Goal: Transaction & Acquisition: Purchase product/service

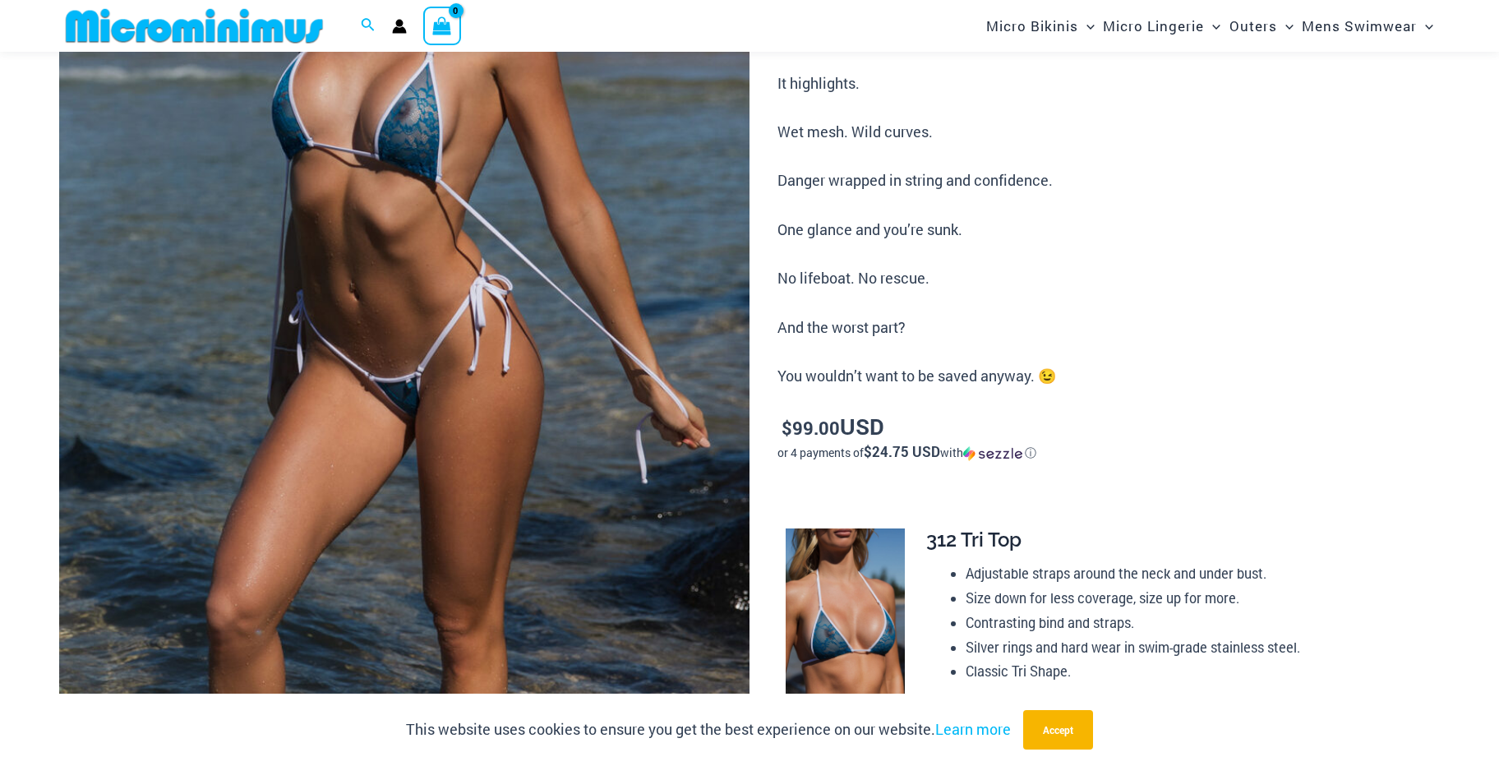
scroll to position [395, 0]
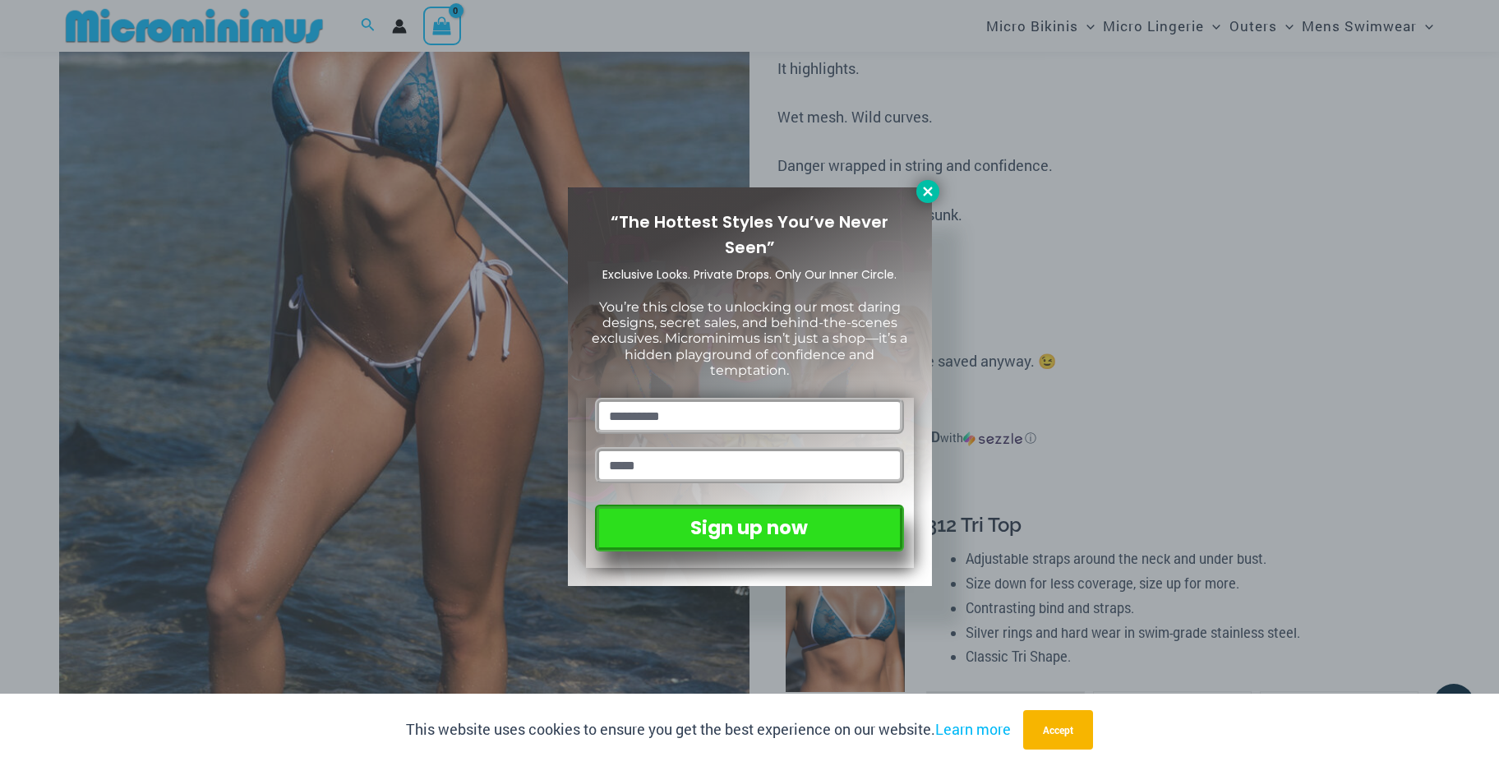
click at [926, 196] on icon at bounding box center [927, 191] width 15 height 15
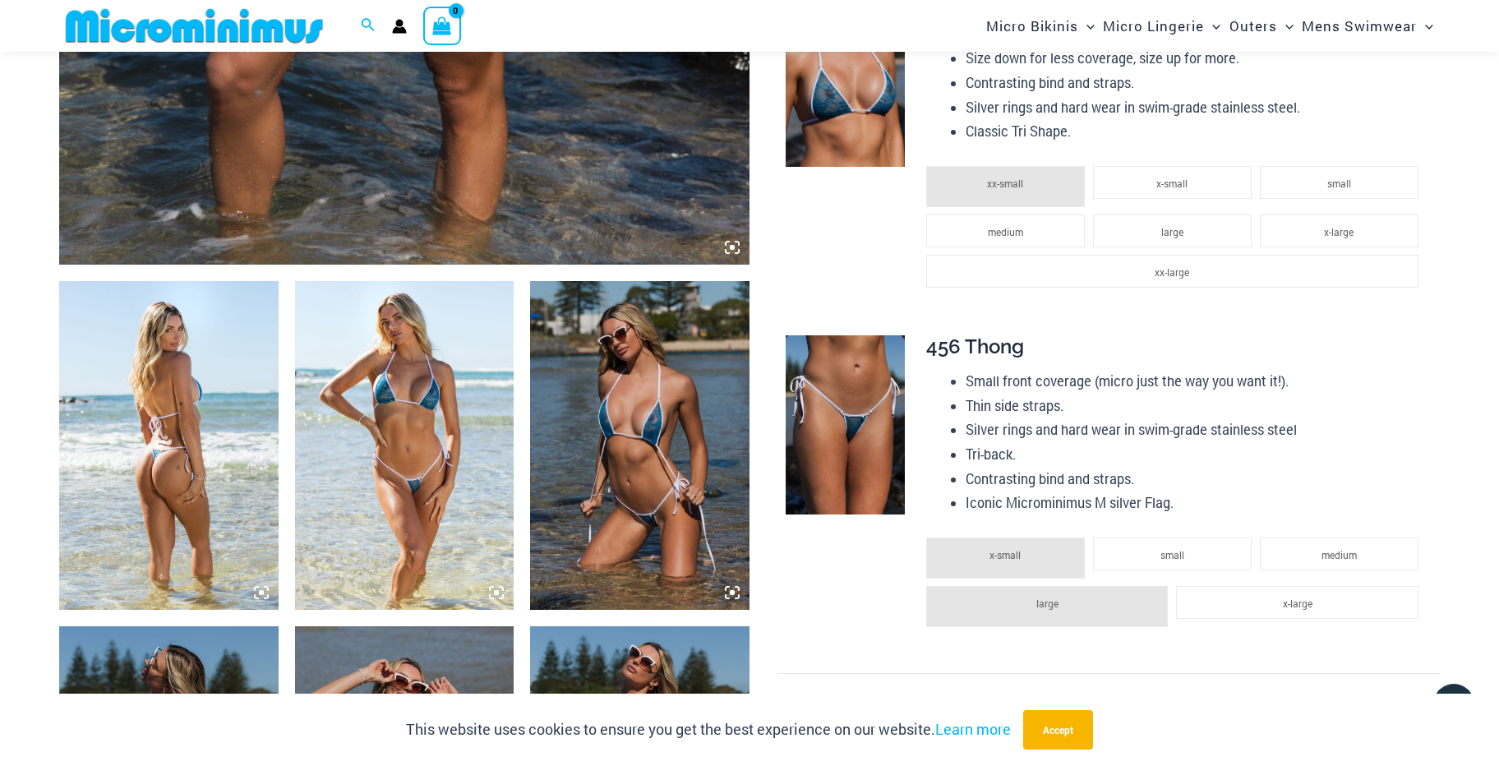
scroll to position [931, 0]
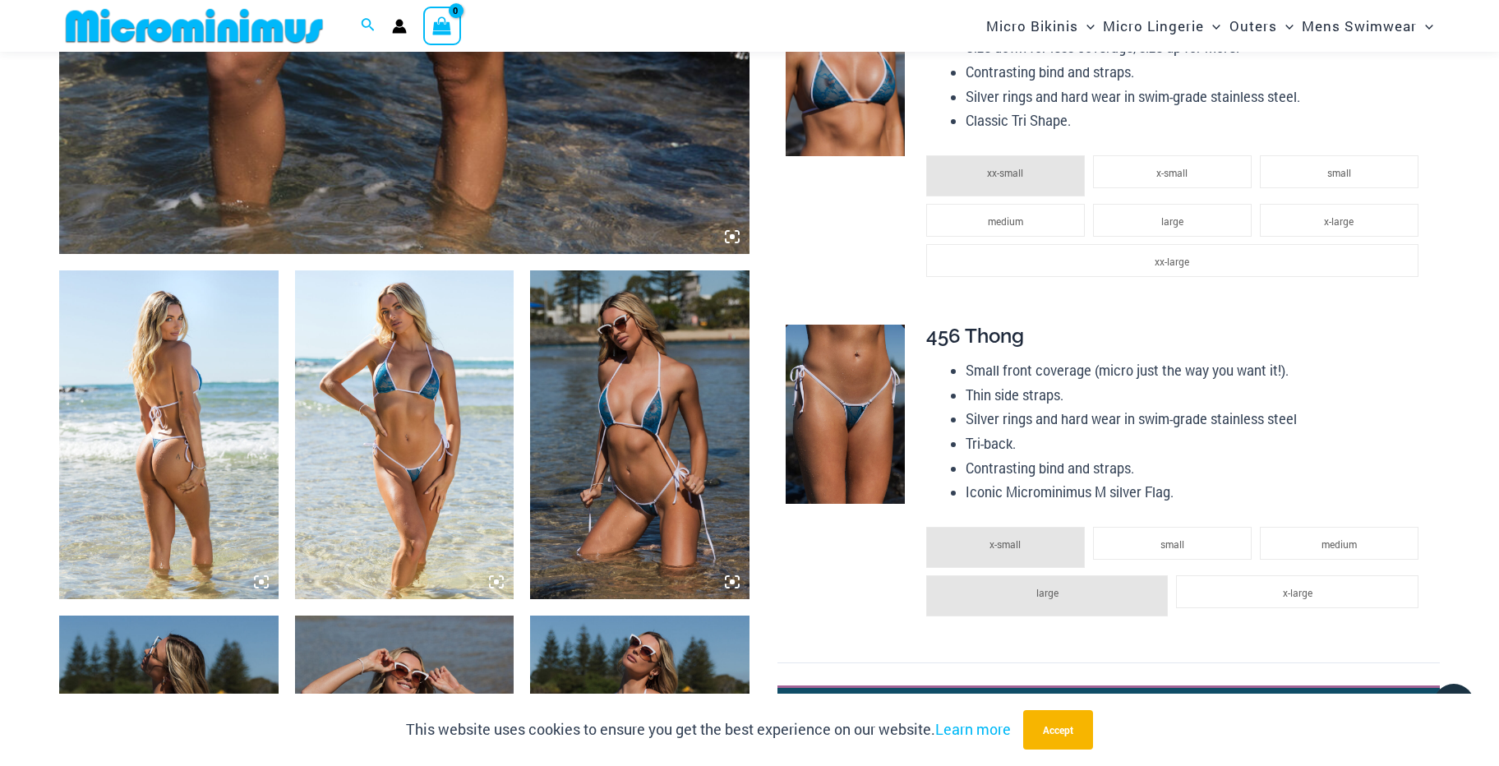
click at [178, 459] on img at bounding box center [168, 434] width 219 height 329
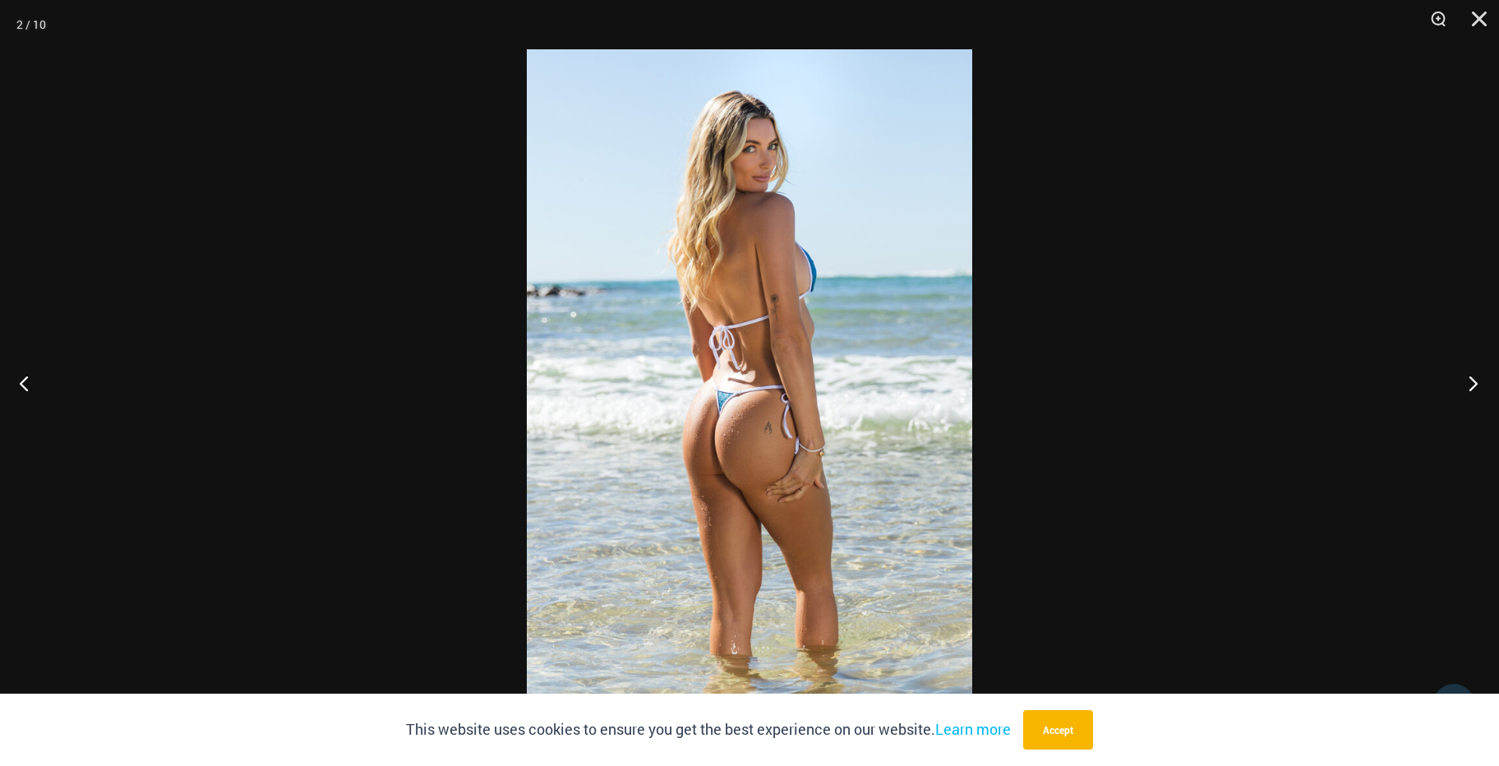
click at [1477, 384] on button "Next" at bounding box center [1468, 383] width 62 height 82
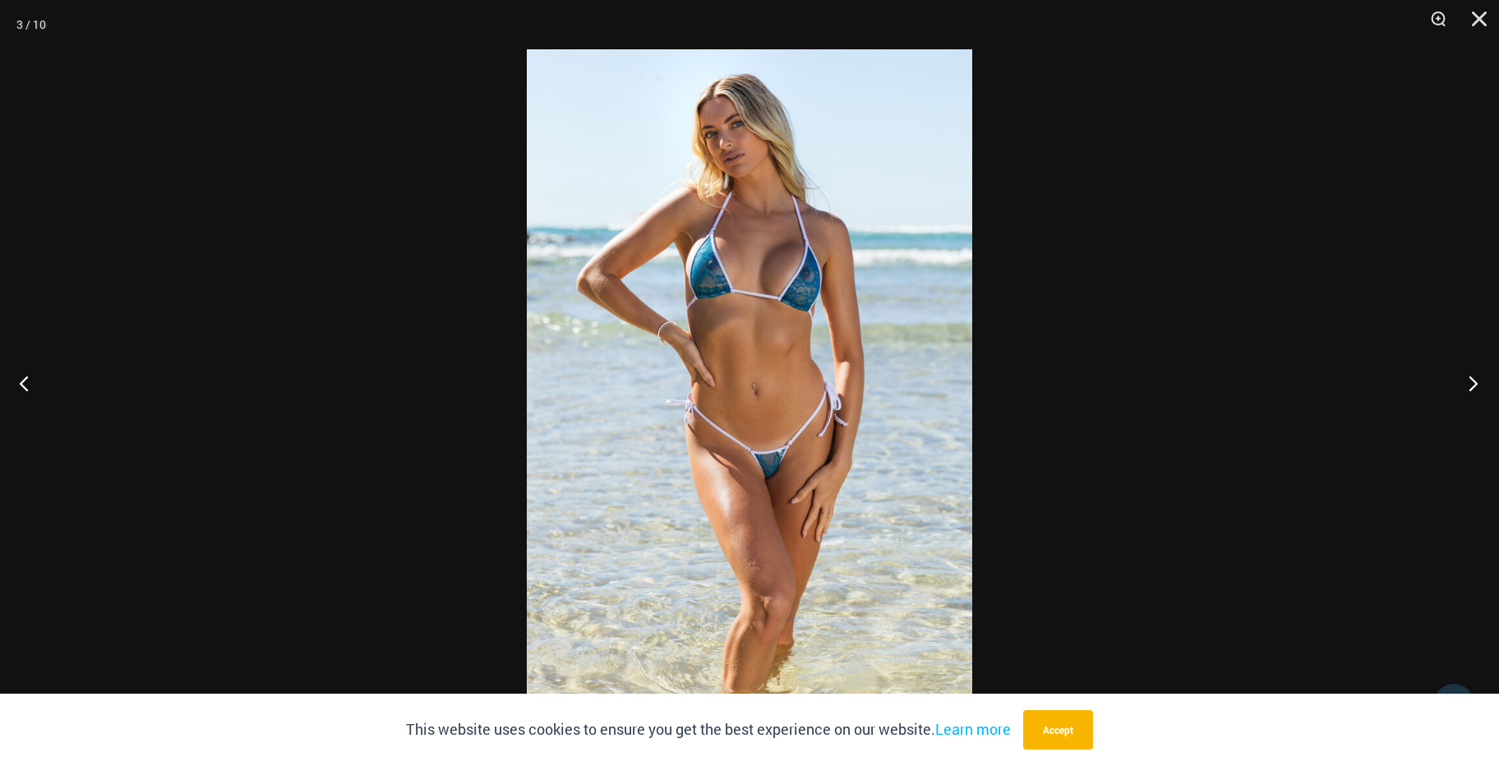
click at [1477, 384] on button "Next" at bounding box center [1468, 383] width 62 height 82
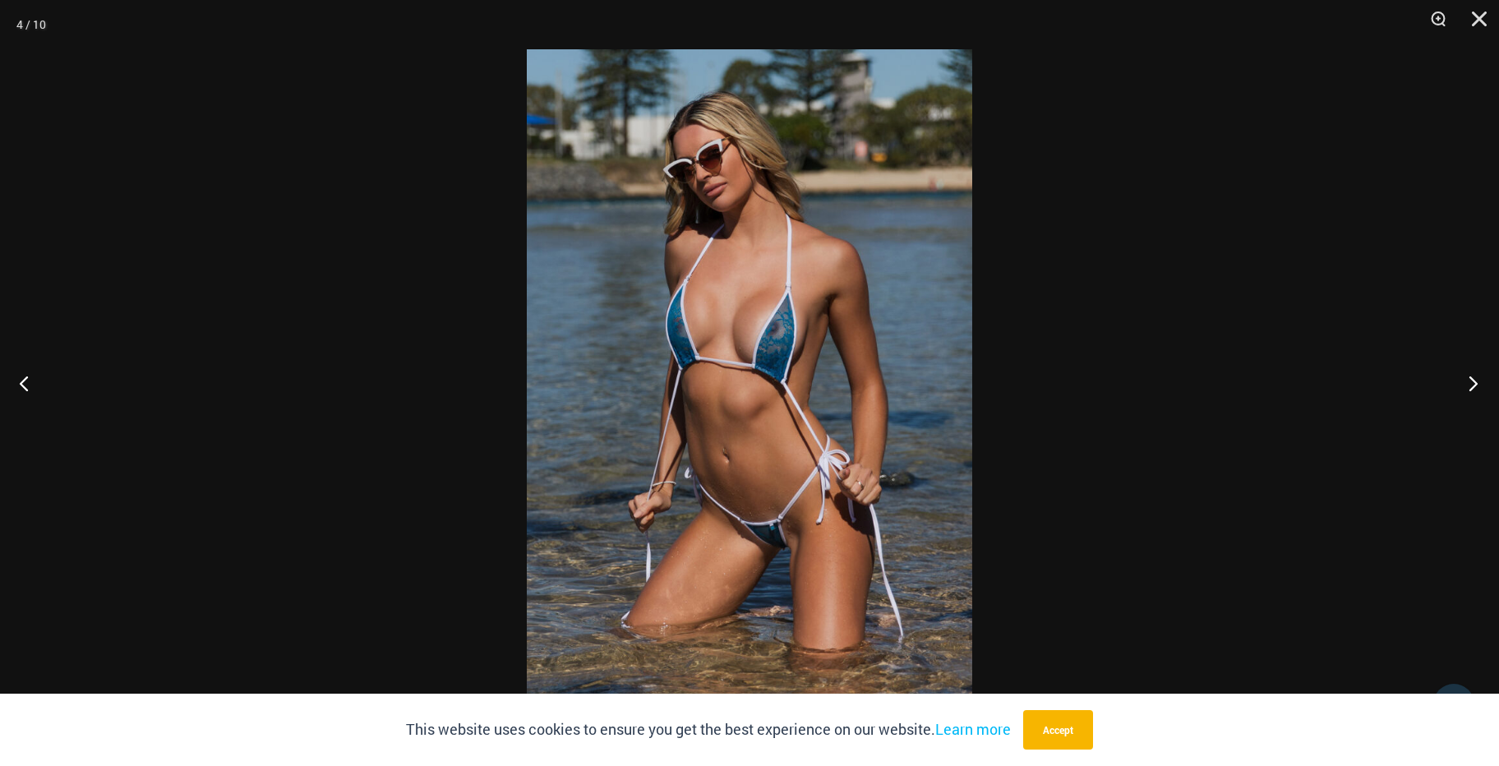
click at [1477, 384] on button "Next" at bounding box center [1468, 383] width 62 height 82
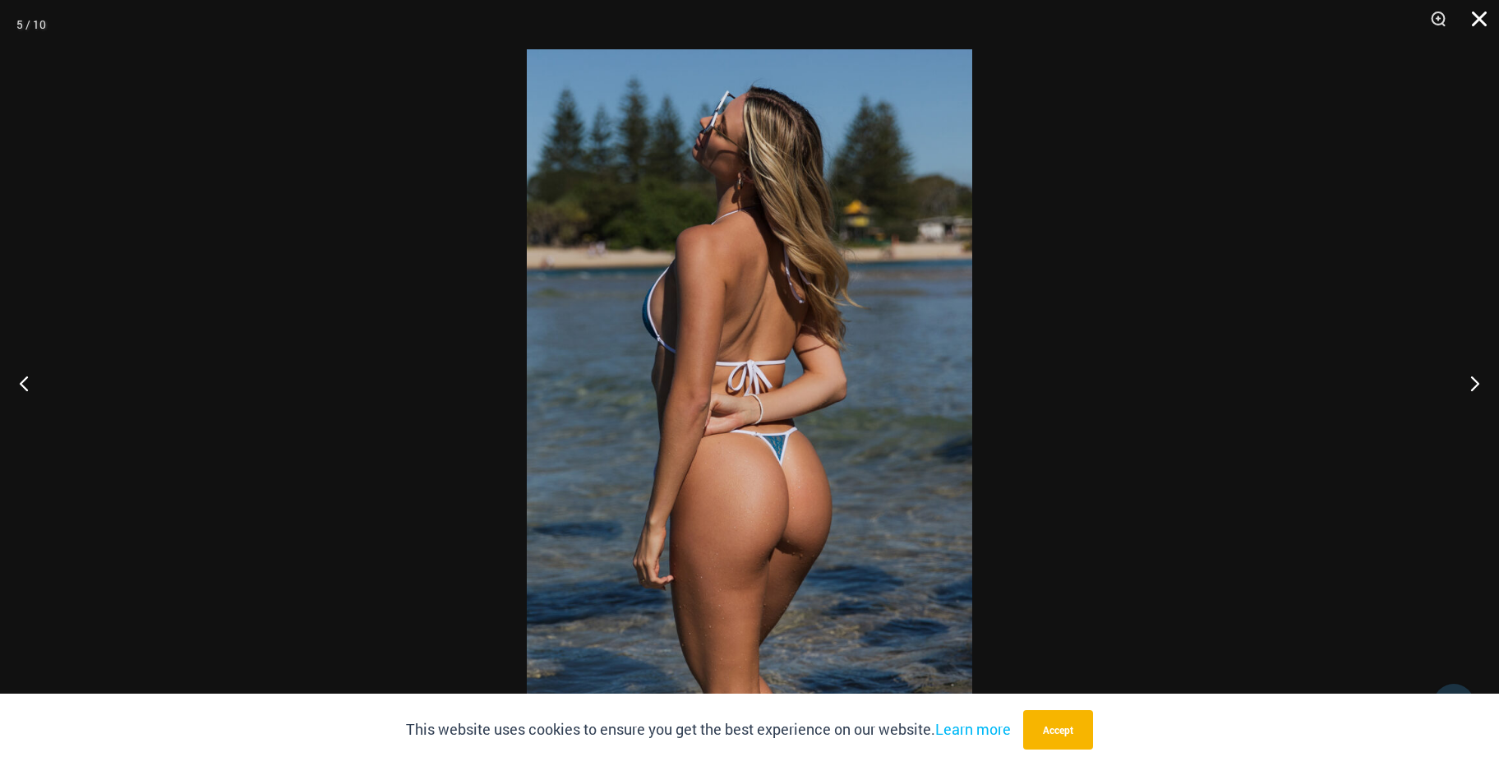
click at [1487, 22] on button "Close" at bounding box center [1473, 24] width 41 height 49
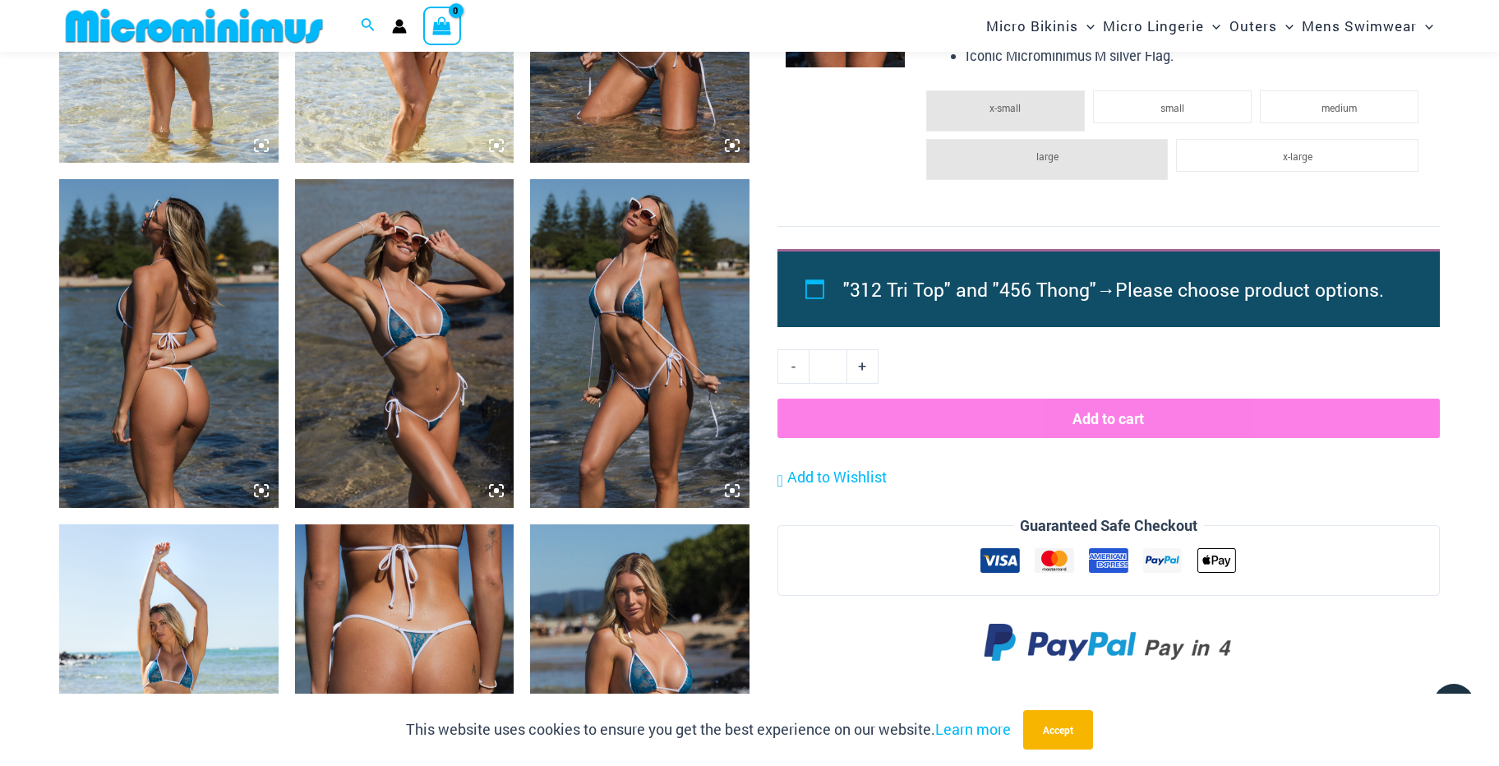
scroll to position [1379, 0]
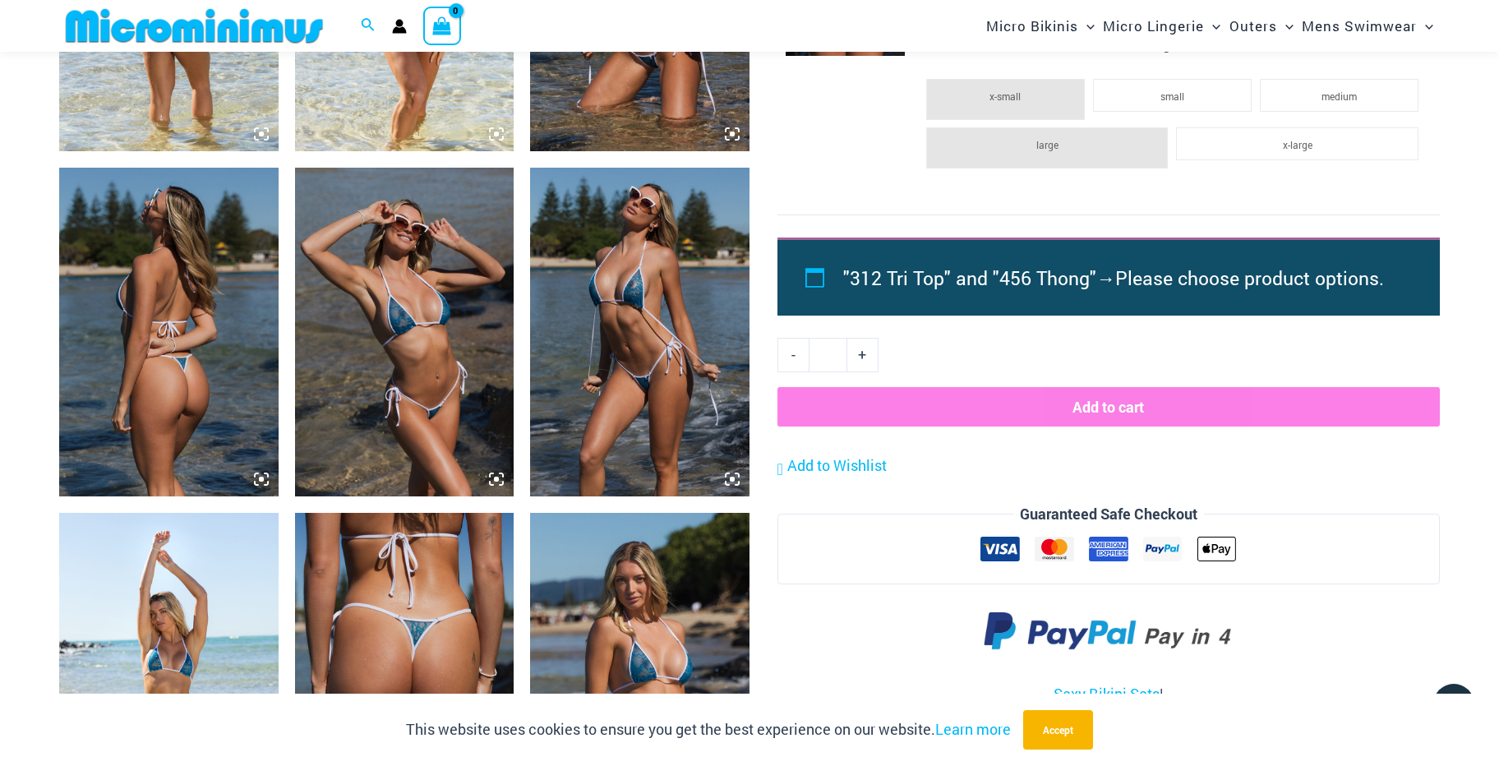
click at [435, 331] on img at bounding box center [404, 332] width 219 height 329
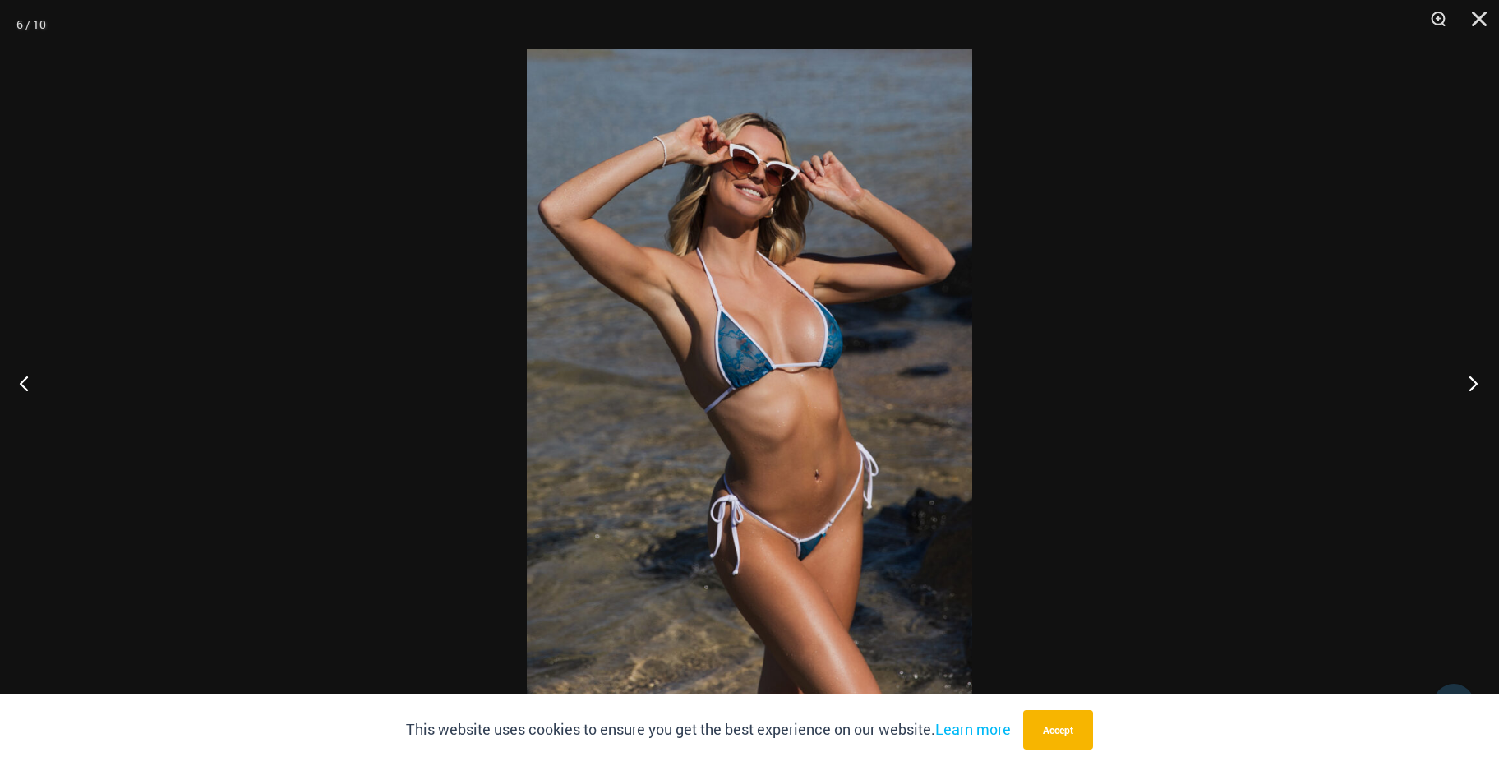
click at [1477, 389] on button "Next" at bounding box center [1468, 383] width 62 height 82
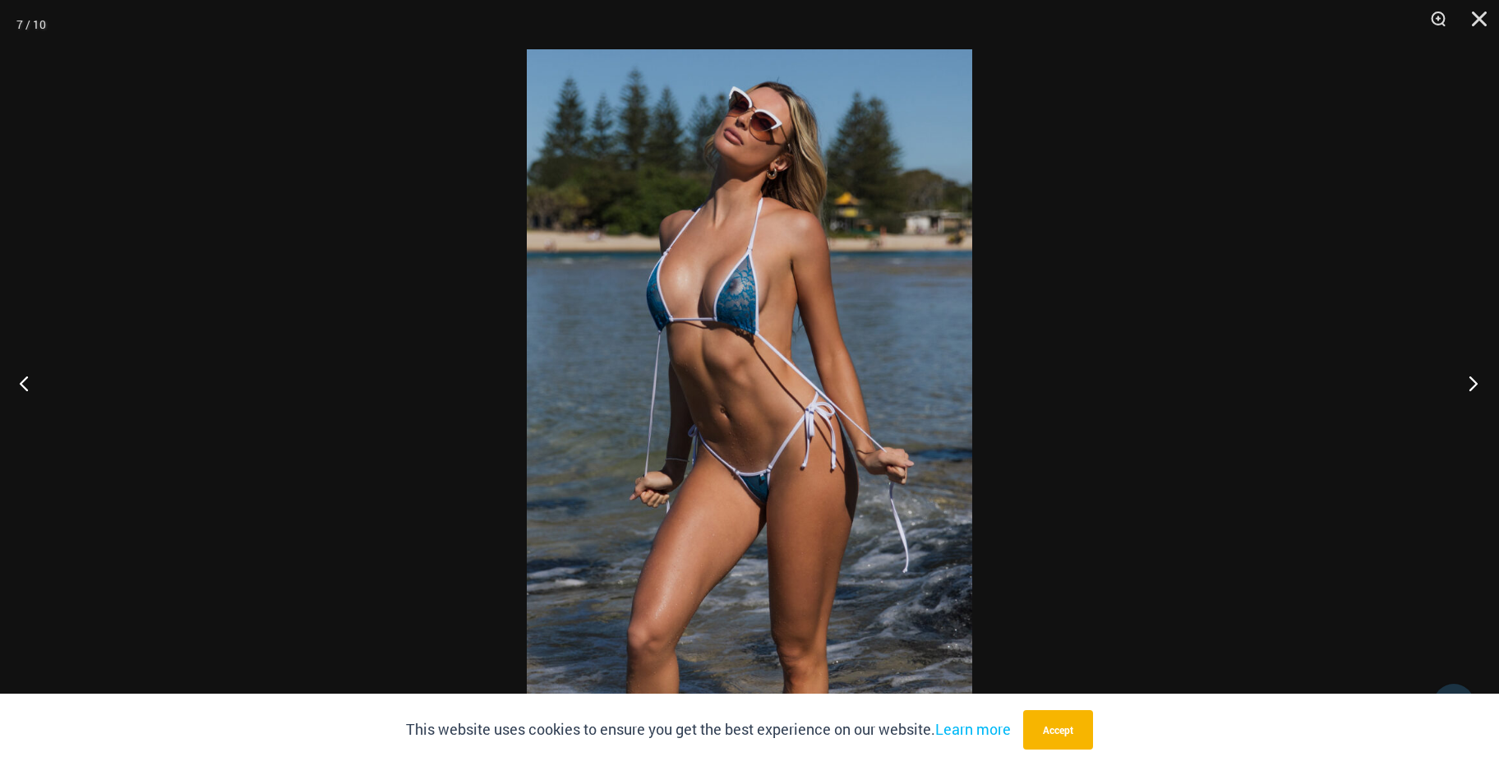
click at [1477, 389] on button "Next" at bounding box center [1468, 383] width 62 height 82
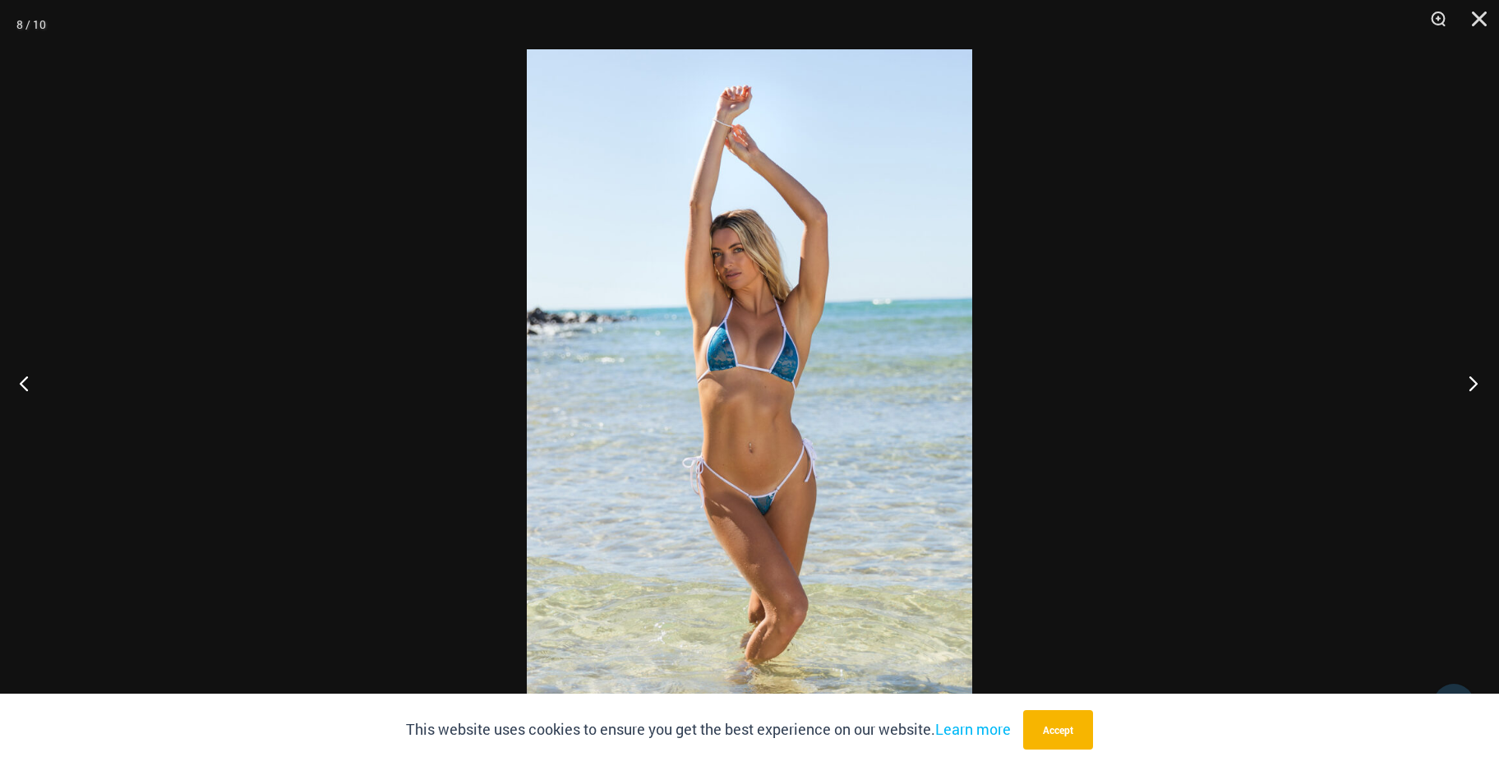
click at [1477, 389] on button "Next" at bounding box center [1468, 383] width 62 height 82
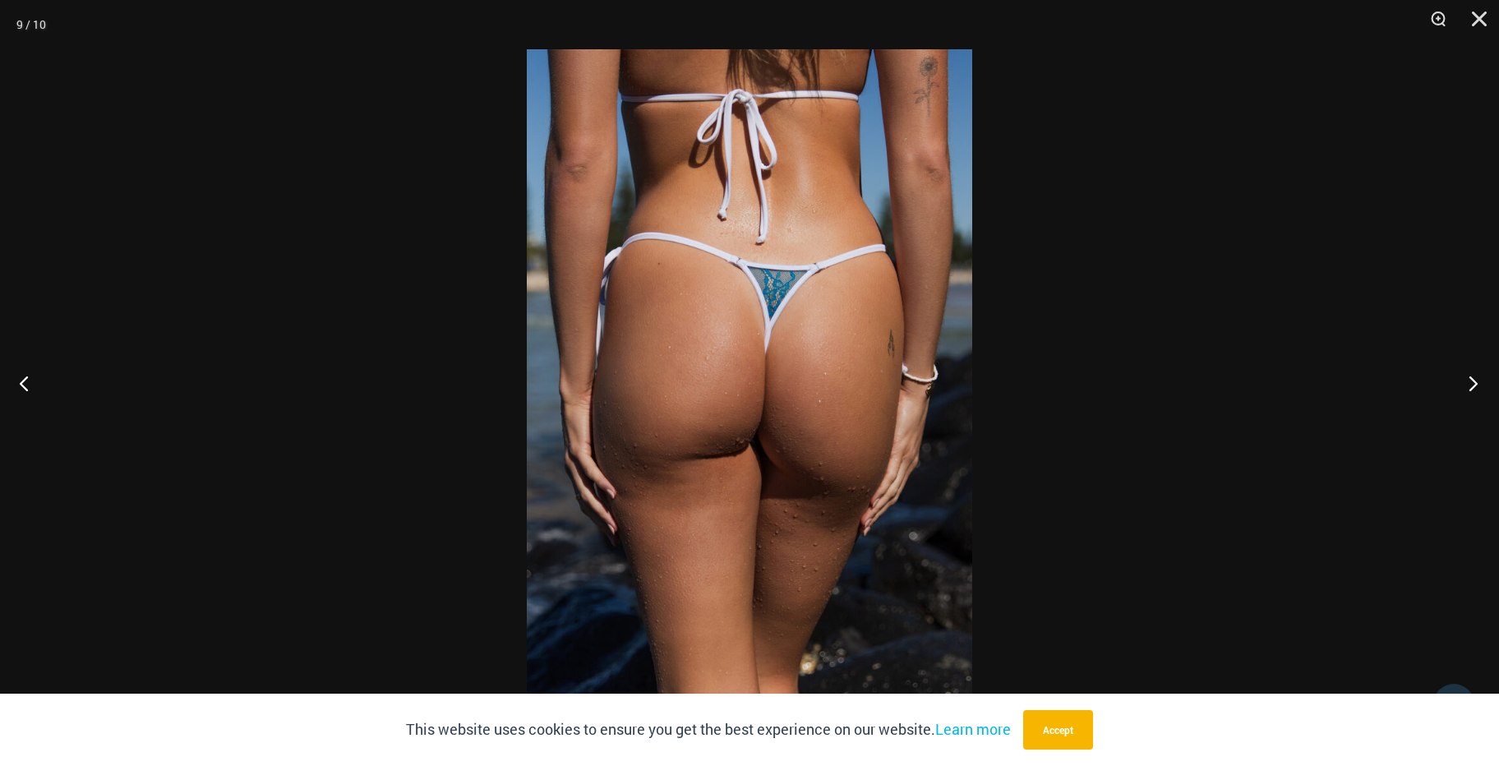
click at [1477, 389] on button "Next" at bounding box center [1468, 383] width 62 height 82
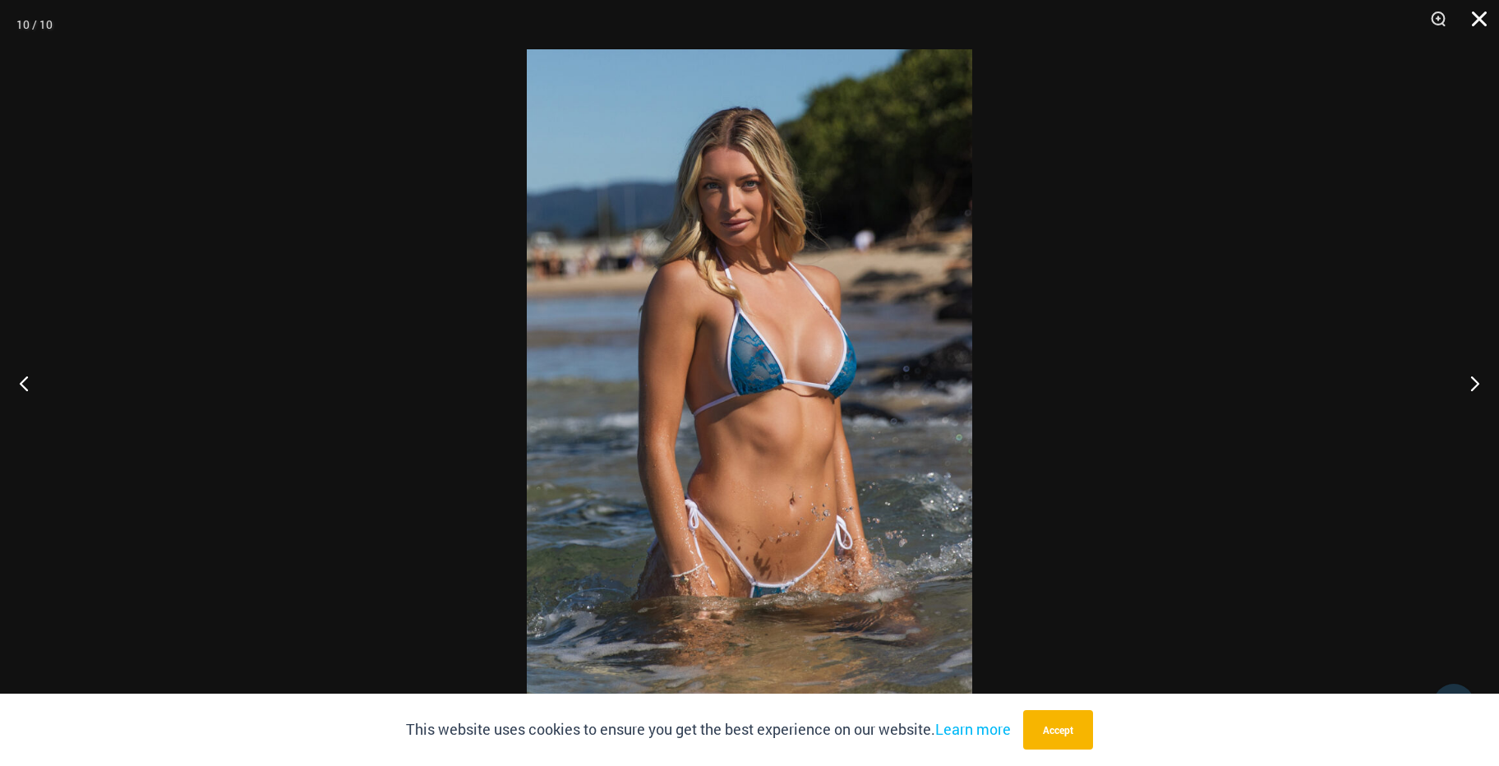
click at [1480, 24] on button "Close" at bounding box center [1473, 24] width 41 height 49
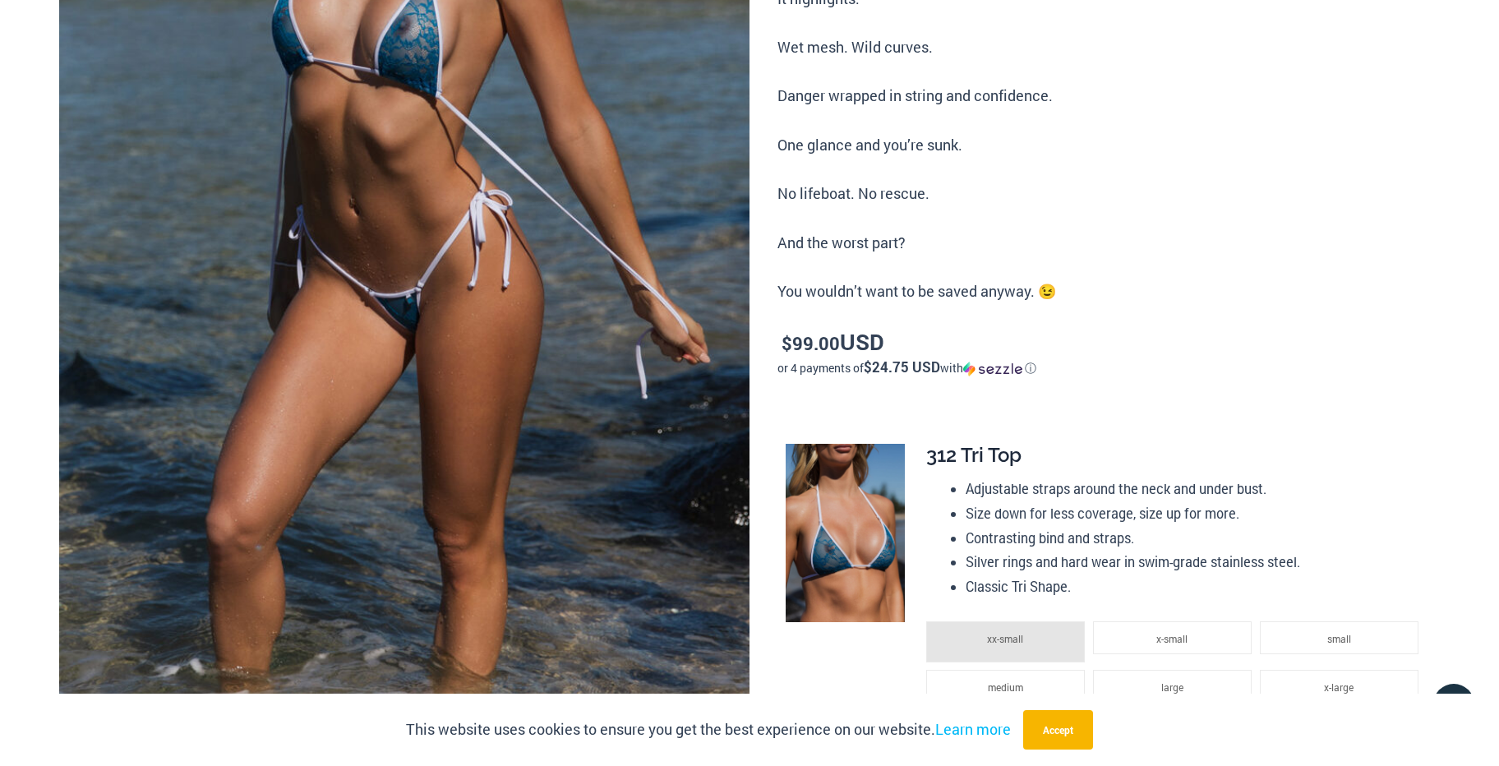
scroll to position [0, 0]
